Goal: Transaction & Acquisition: Obtain resource

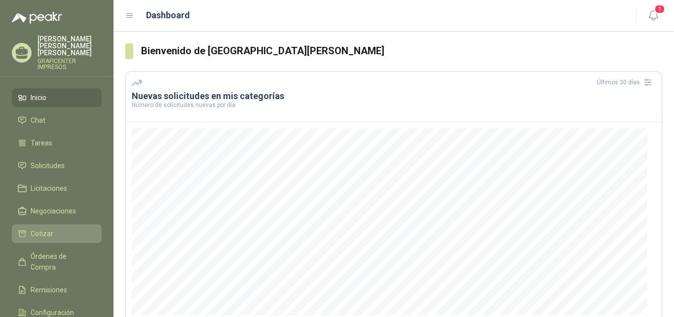
click at [43, 229] on span "Cotizar" at bounding box center [42, 234] width 23 height 11
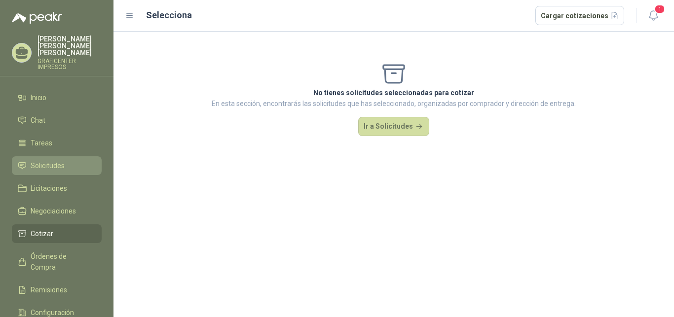
click at [53, 160] on span "Solicitudes" at bounding box center [48, 165] width 34 height 11
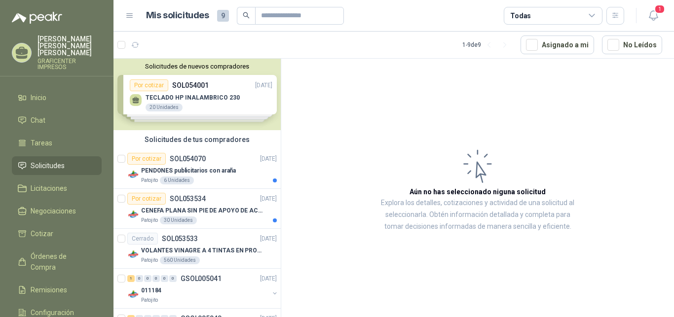
click at [224, 94] on div "Solicitudes de nuevos compradores Por cotizar SOL054001 [DATE] TECLADO HP INALA…" at bounding box center [197, 95] width 167 height 72
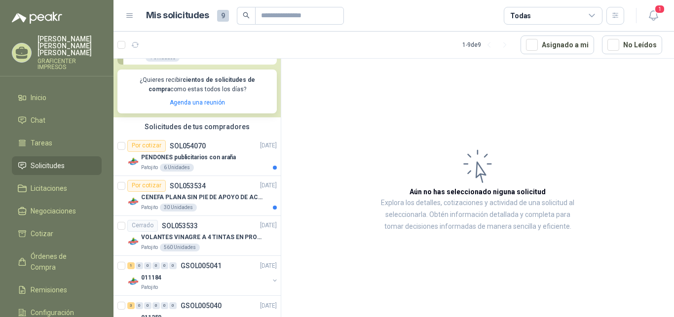
scroll to position [201, 0]
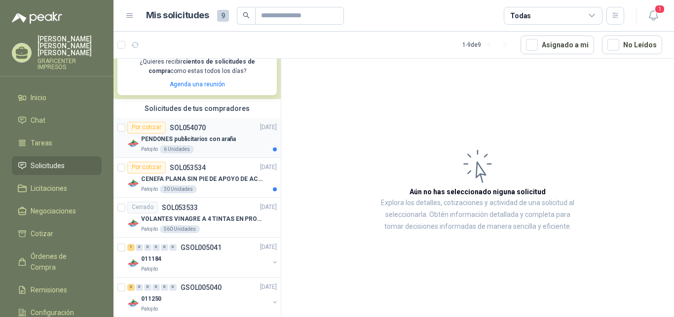
click at [219, 139] on p "PENDONES publicitarios con araña" at bounding box center [188, 139] width 95 height 9
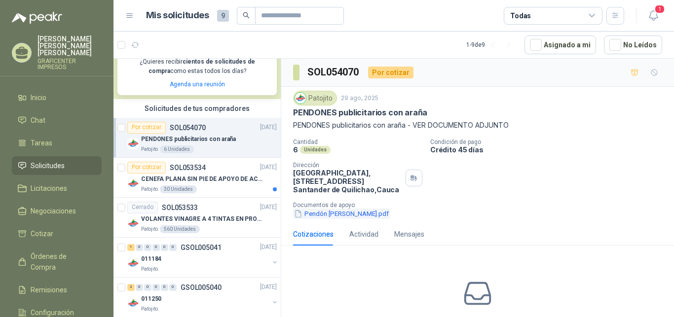
click at [361, 212] on button "Pendón [PERSON_NAME].pdf" at bounding box center [341, 214] width 97 height 10
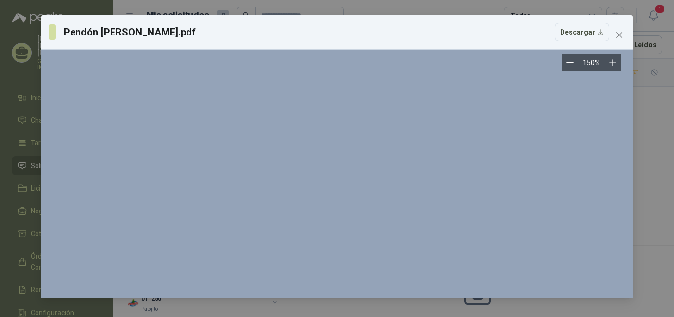
scroll to position [101, 0]
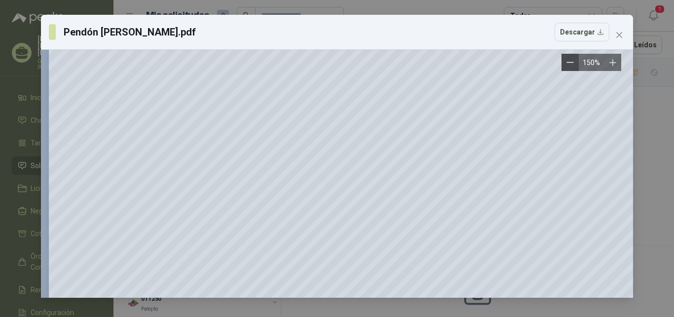
click at [572, 64] on icon "Zoom out" at bounding box center [570, 62] width 7 height 7
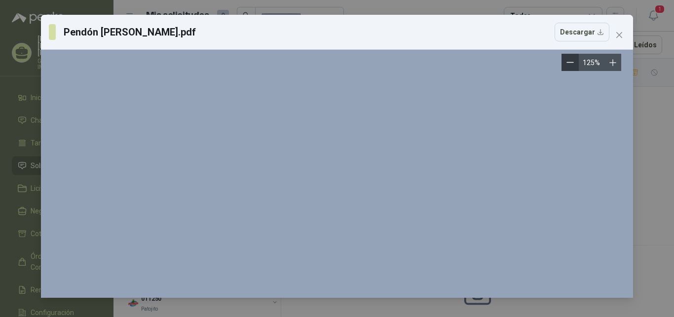
click at [572, 64] on icon "Zoom out" at bounding box center [570, 62] width 7 height 7
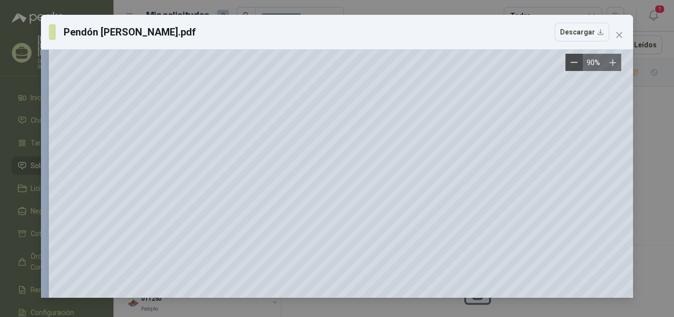
click at [573, 60] on icon "Zoom out" at bounding box center [574, 62] width 7 height 7
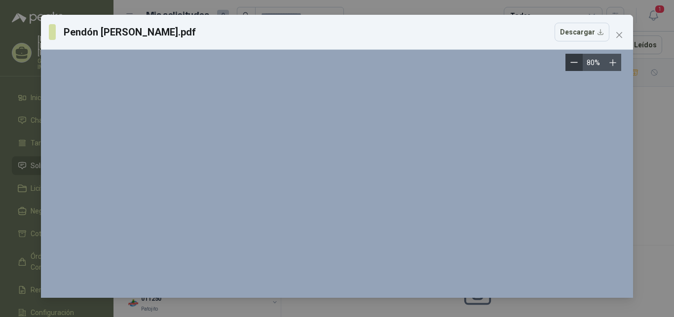
click at [573, 60] on icon "Zoom out" at bounding box center [574, 62] width 7 height 7
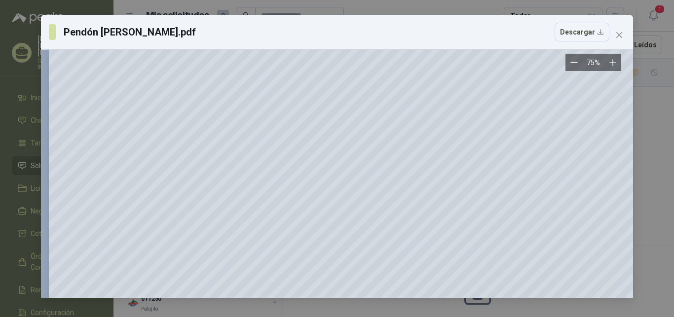
scroll to position [151, 0]
click at [579, 33] on button "Descargar" at bounding box center [582, 32] width 55 height 19
